Goal: Contribute content: Contribute content

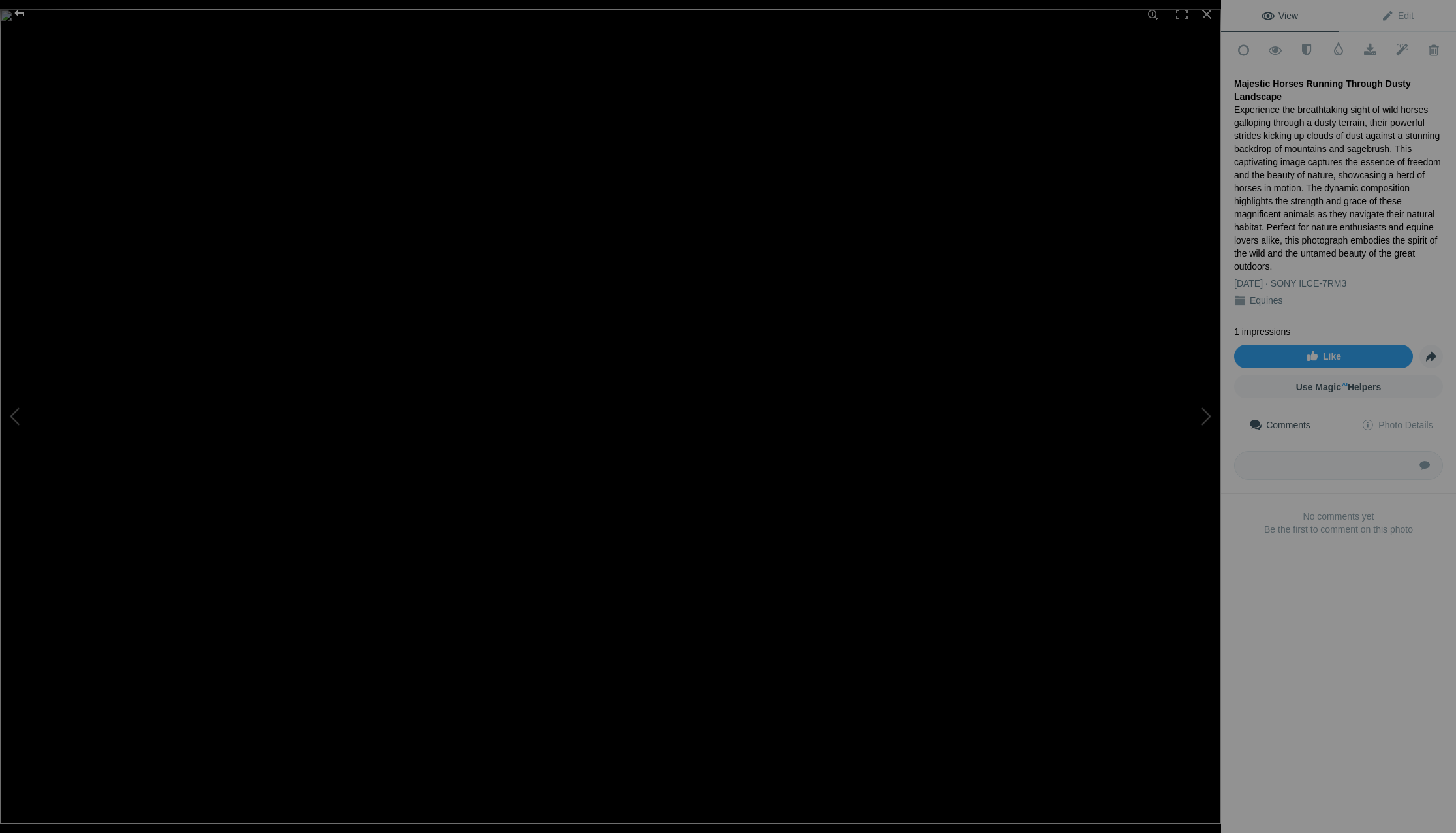
click at [19, 15] on div at bounding box center [20, 13] width 47 height 26
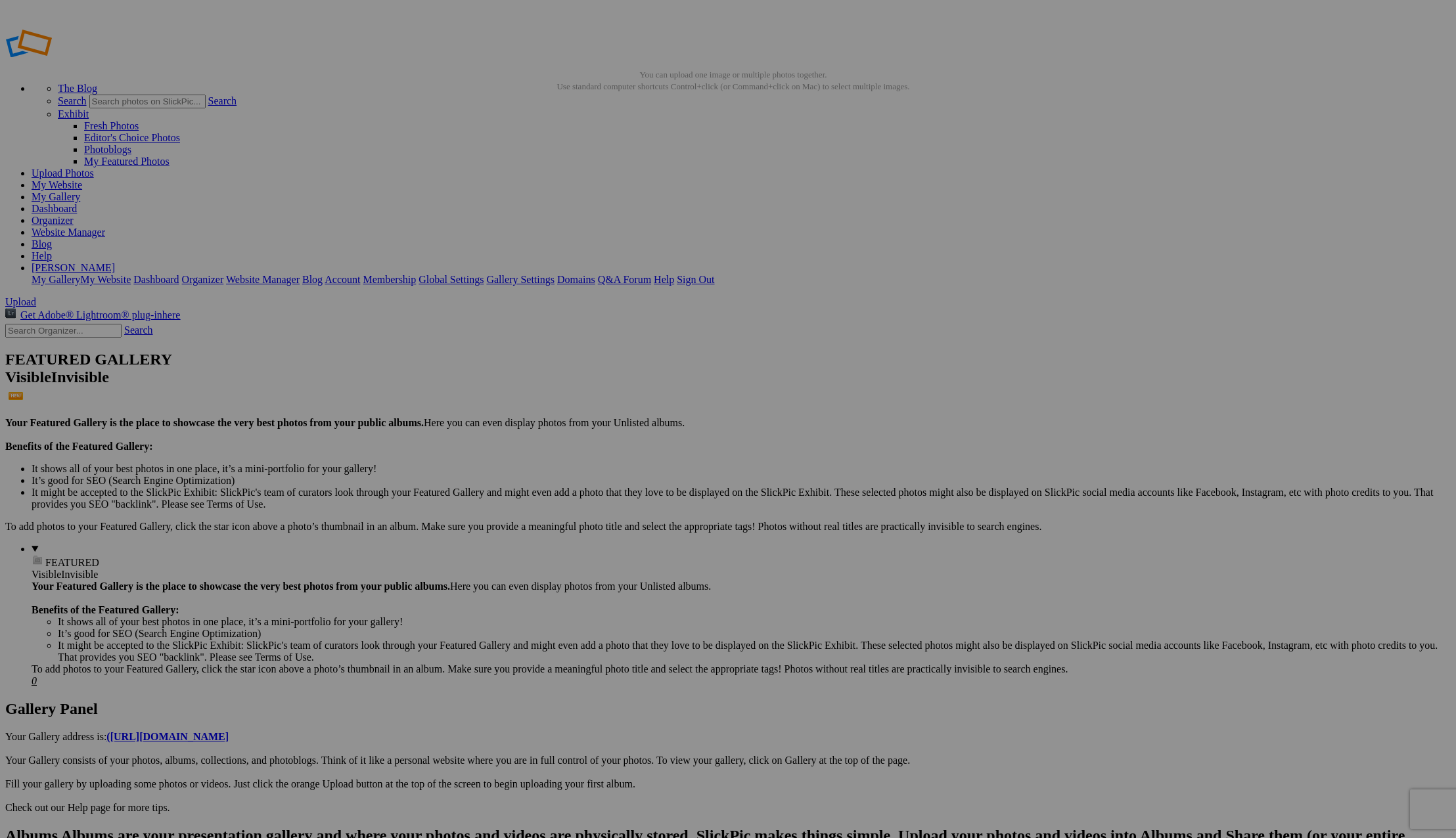
click at [835, 384] on img at bounding box center [834, 363] width 66 height 99
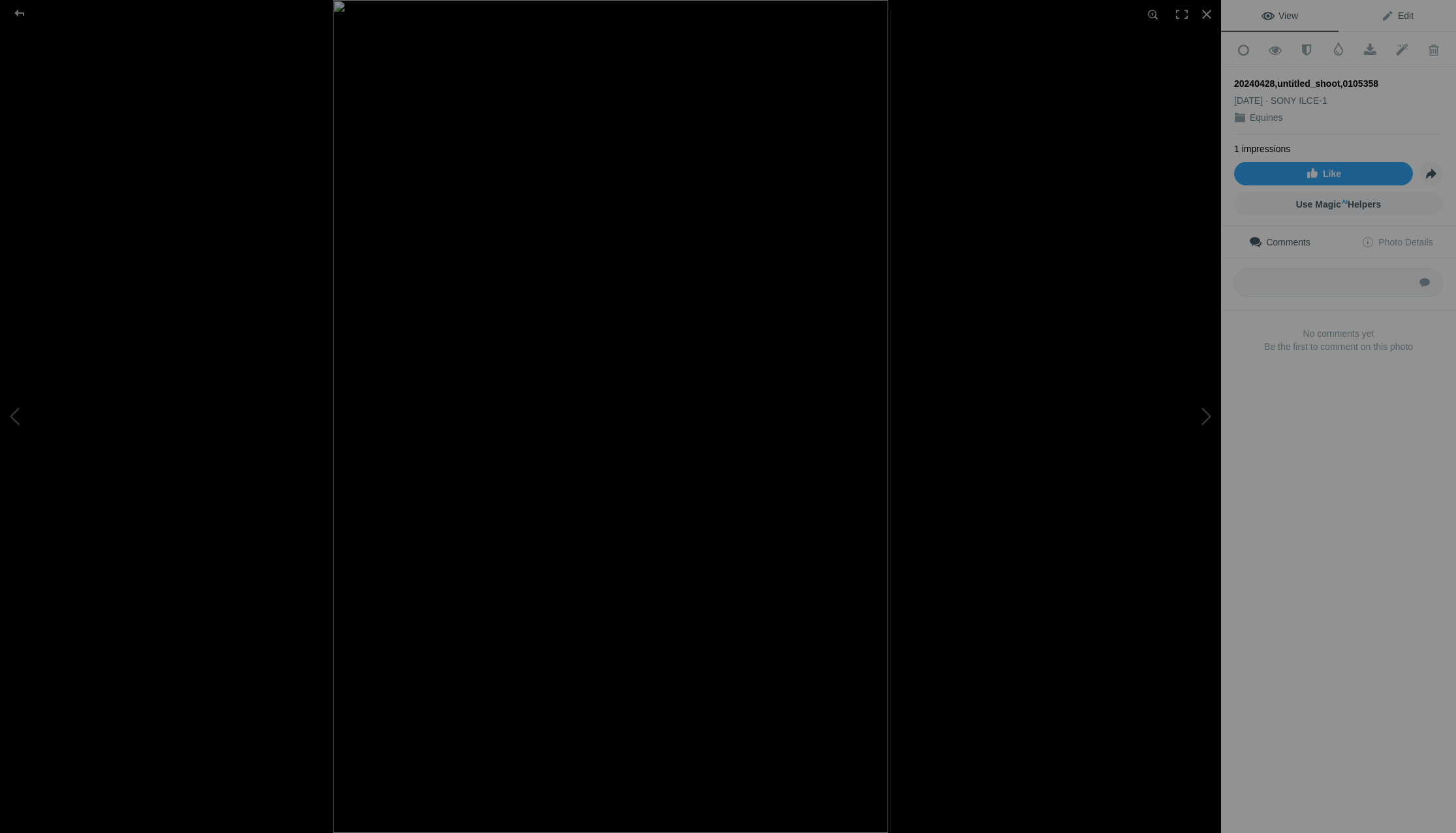
click at [1385, 16] on span "Edit" at bounding box center [1397, 15] width 33 height 10
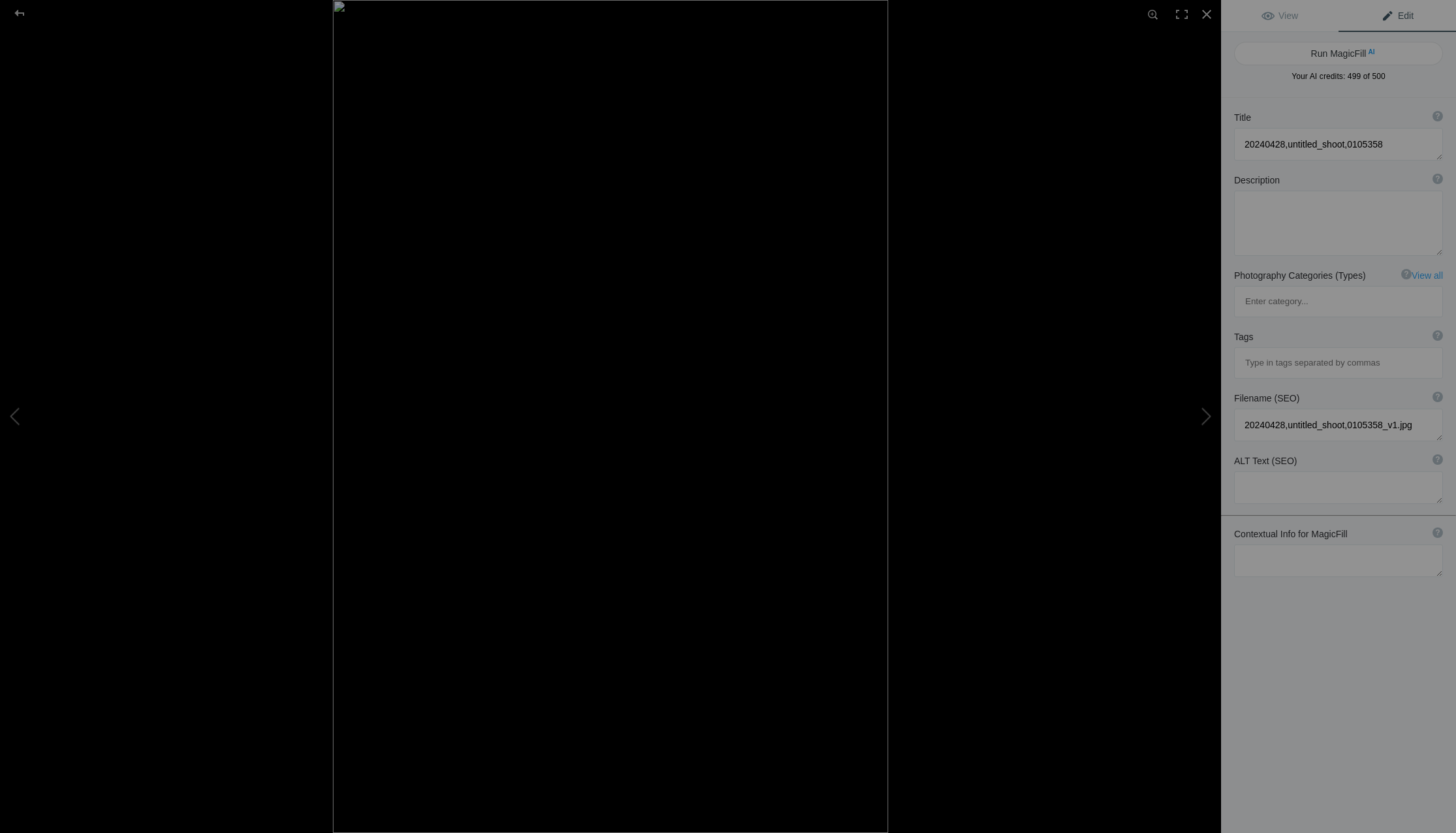
click at [1368, 53] on span "AI" at bounding box center [1371, 52] width 7 height 9
type textarea "Majestic Horse Portrait in Black and White"
type textarea "This striking black and white portrait captures the essence of a majestic horse…"
type textarea "majestic-horse-portrait-black-white.jpg"
type textarea "Black and white portrait of a majestic horse with a flowing mane, highlighting …"
